Goal: Check status: Check status

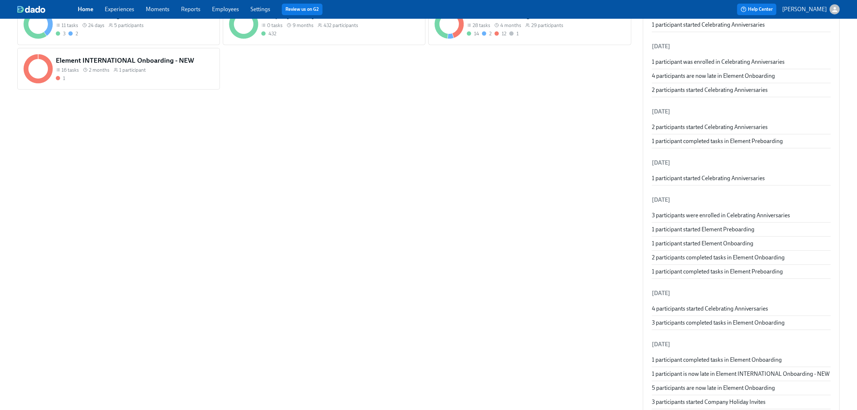
scroll to position [180, 0]
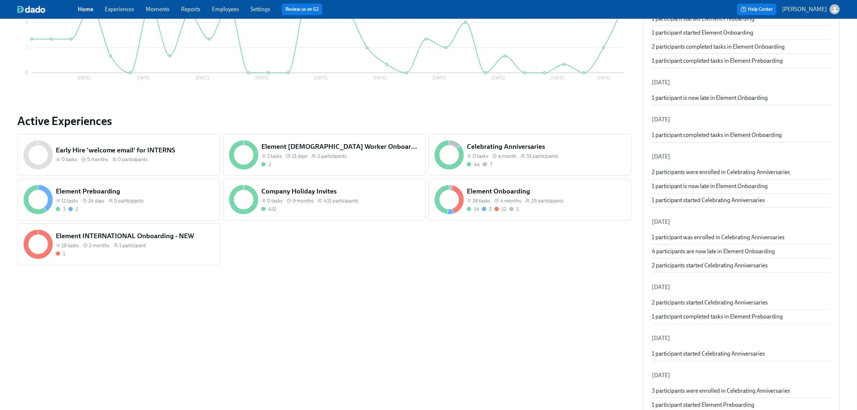
click at [123, 10] on link "Experiences" at bounding box center [120, 9] width 30 height 7
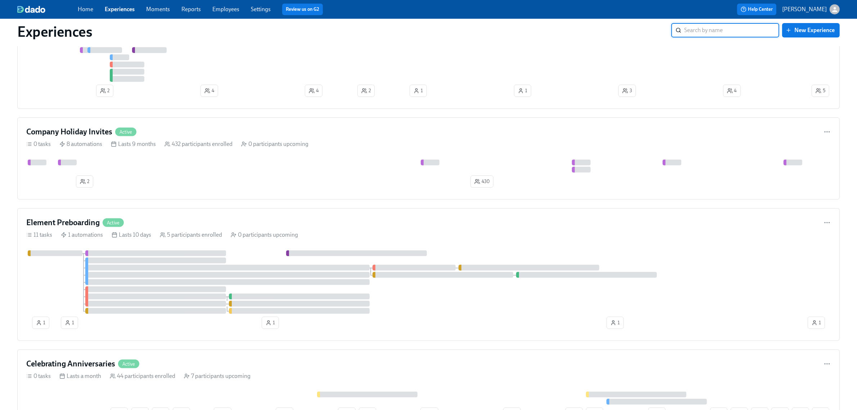
scroll to position [360, 0]
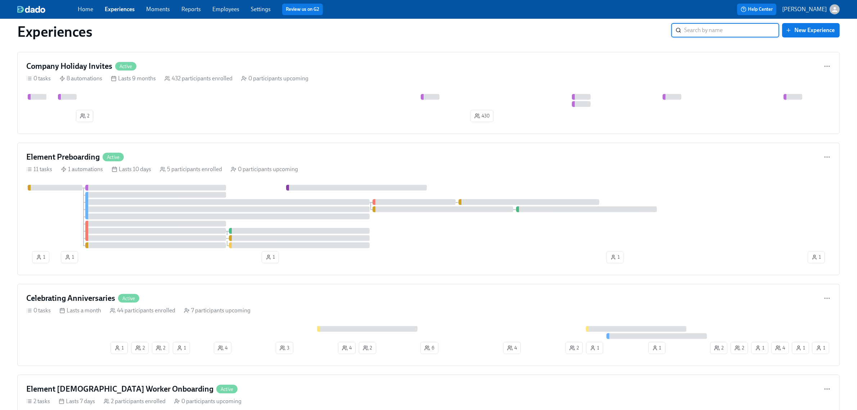
click at [445, 154] on div "Element Preboarding Active 11 tasks 1 automations Lasts 10 days 5 participants …" at bounding box center [428, 209] width 823 height 132
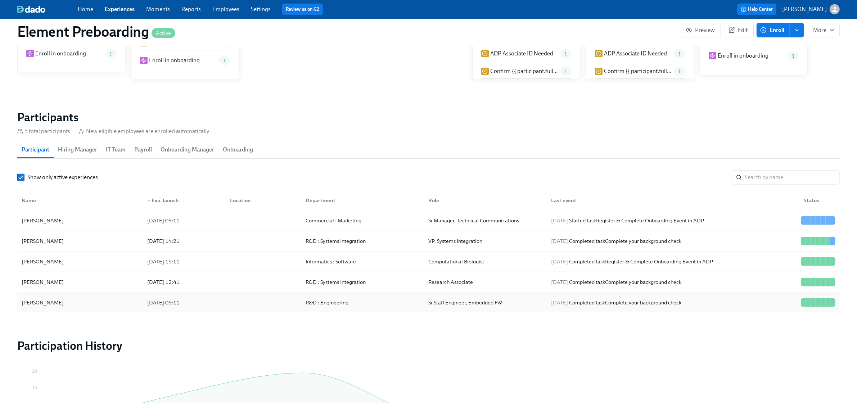
scroll to position [585, 0]
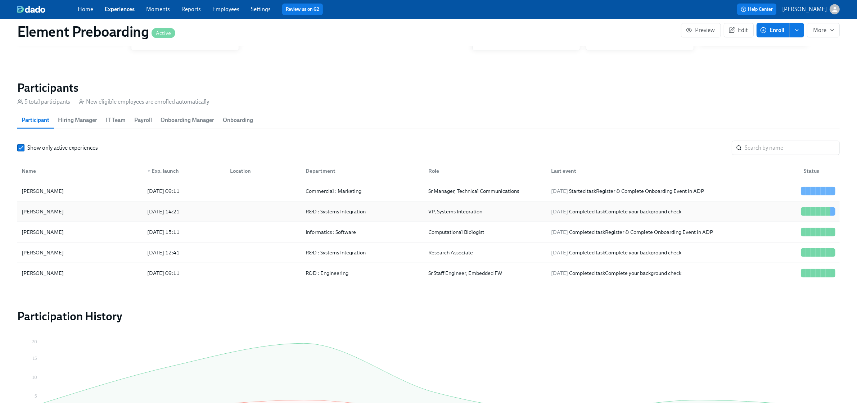
click at [96, 209] on div "[PERSON_NAME]" at bounding box center [80, 211] width 123 height 14
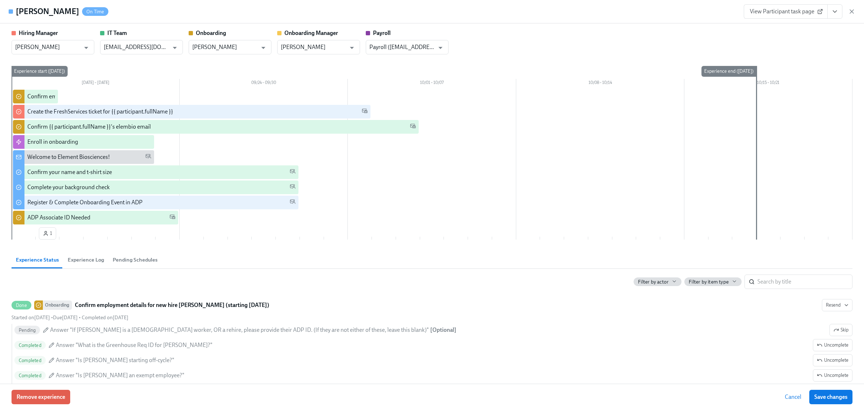
click at [775, 14] on span "View Participant task page" at bounding box center [786, 11] width 72 height 7
click at [835, 12] on icon "View task page" at bounding box center [834, 11] width 7 height 7
click at [789, 23] on li "View Hiring Manager task page" at bounding box center [793, 28] width 103 height 12
click at [782, 24] on link "View Hiring Manager task page" at bounding box center [785, 28] width 77 height 8
click at [855, 12] on div "[PERSON_NAME] On Time View Participant task page" at bounding box center [432, 11] width 864 height 23
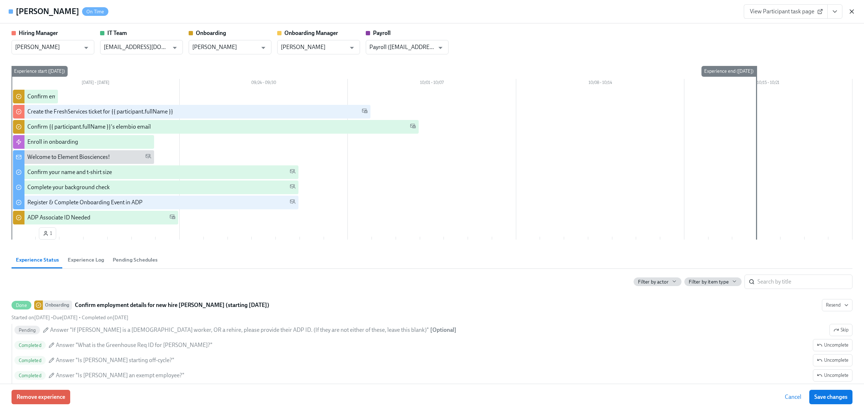
click at [854, 13] on icon "button" at bounding box center [852, 12] width 4 height 4
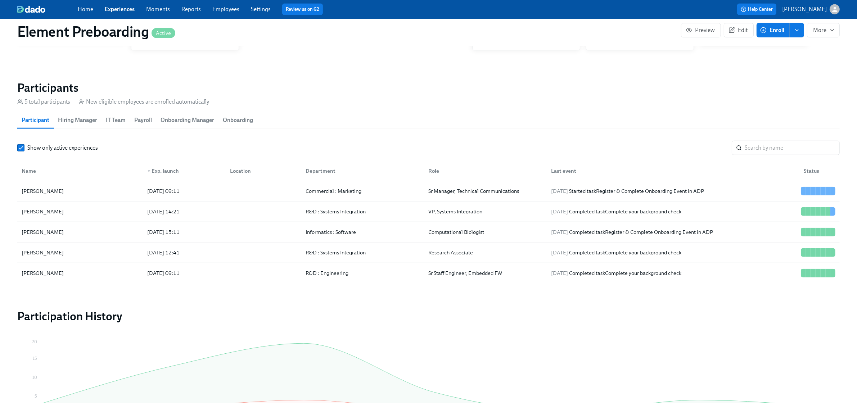
click at [124, 5] on span "Experiences" at bounding box center [120, 9] width 30 height 8
click at [124, 8] on link "Experiences" at bounding box center [120, 9] width 30 height 7
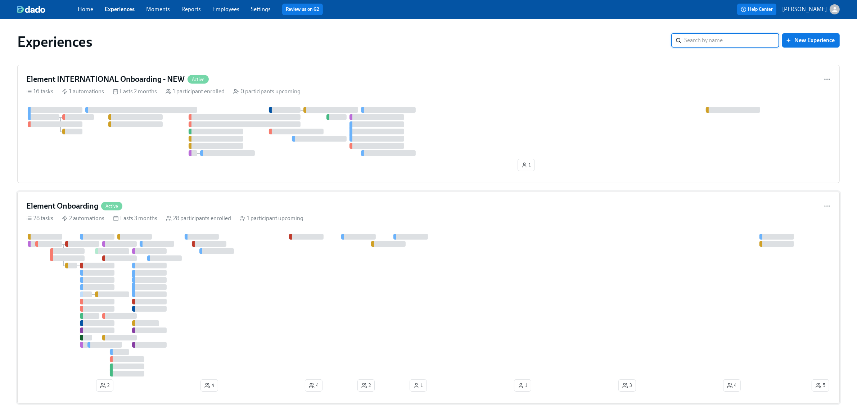
click at [292, 306] on div at bounding box center [418, 305] width 784 height 143
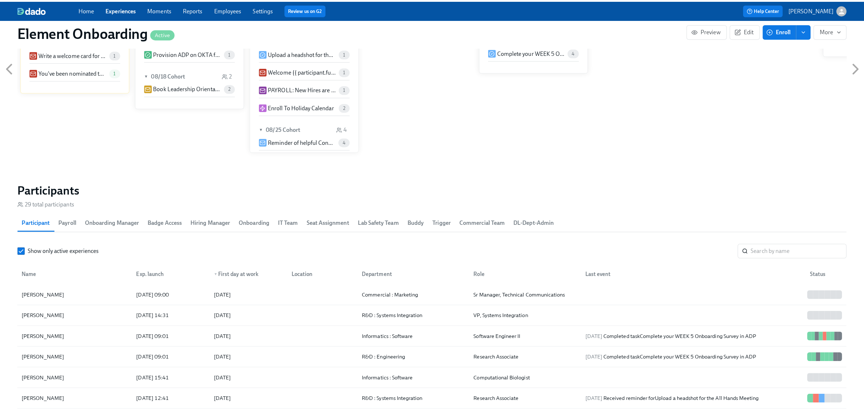
scroll to position [675, 0]
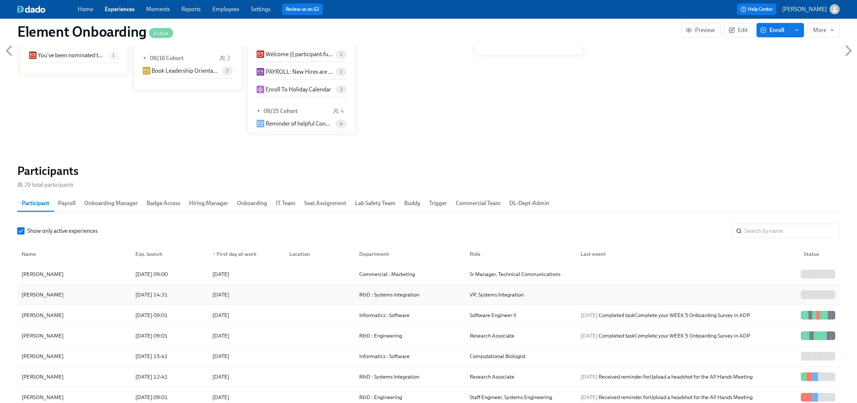
click at [96, 291] on div "[PERSON_NAME]" at bounding box center [74, 295] width 111 height 14
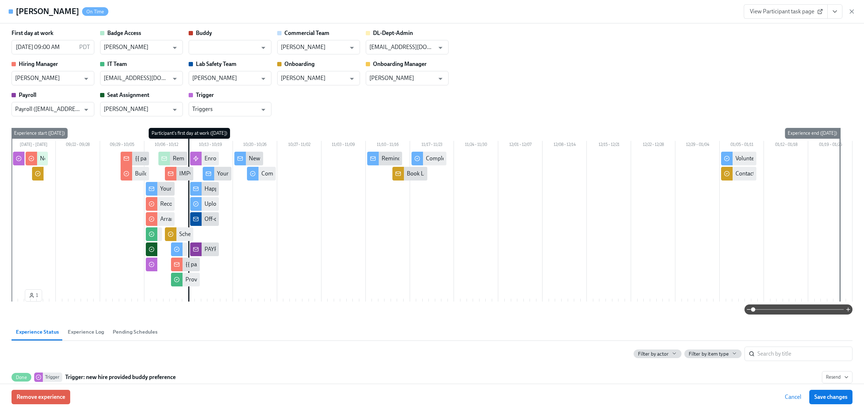
click at [832, 13] on icon "View task page" at bounding box center [834, 11] width 7 height 7
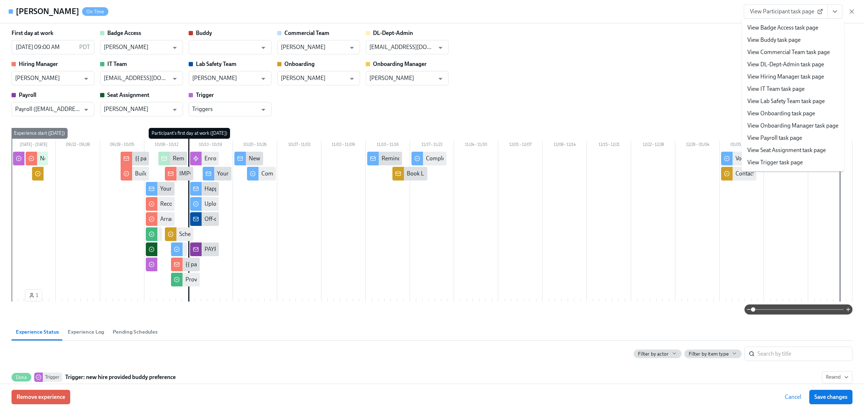
click at [796, 79] on link "View Hiring Manager task page" at bounding box center [785, 77] width 77 height 8
